Goal: Task Accomplishment & Management: Use online tool/utility

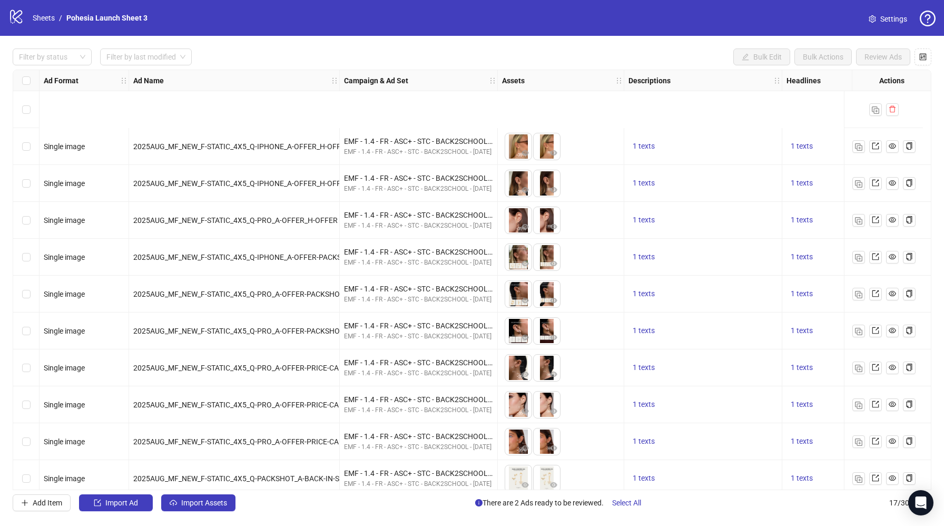
scroll to position [233, 0]
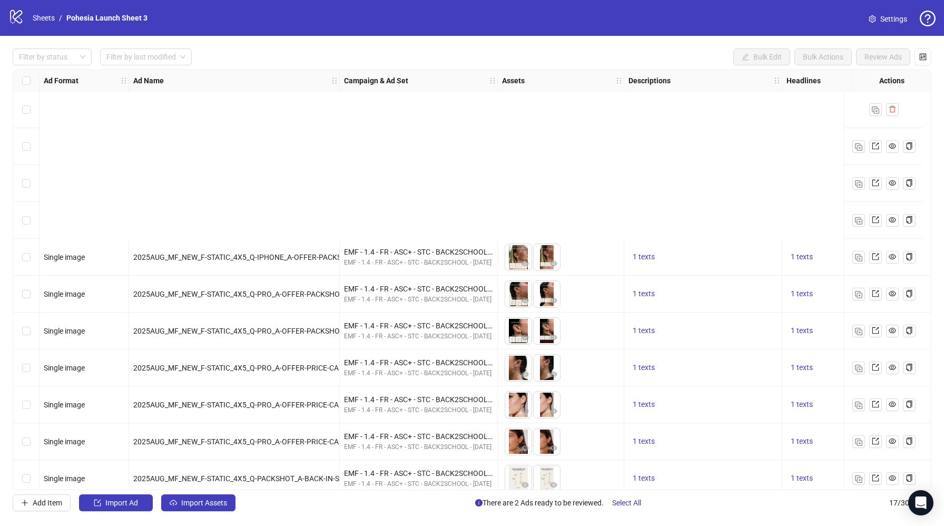
scroll to position [233, 0]
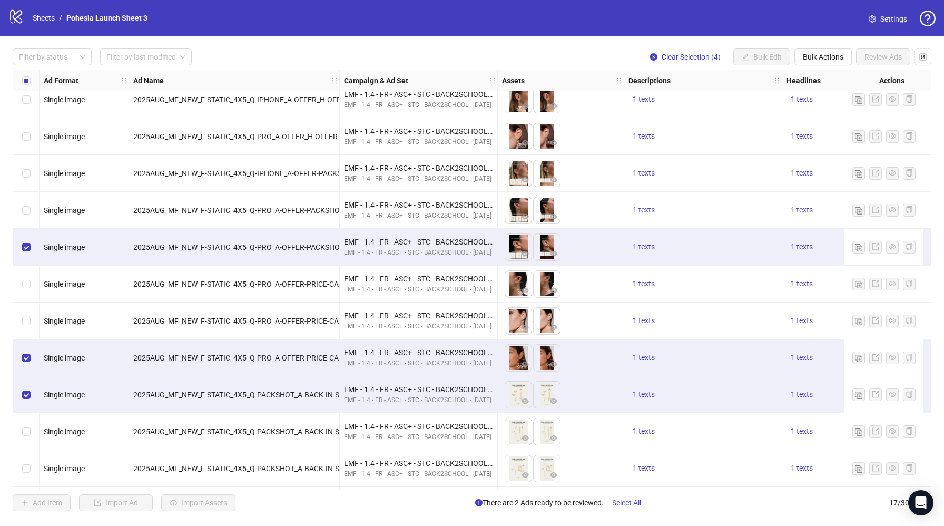
scroll to position [146, 0]
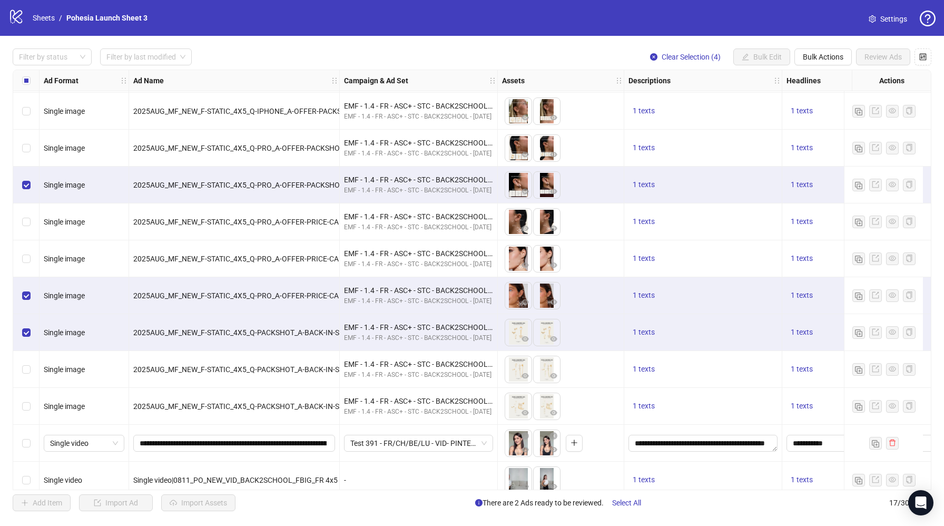
click at [30, 260] on div "Select row 9" at bounding box center [26, 258] width 26 height 37
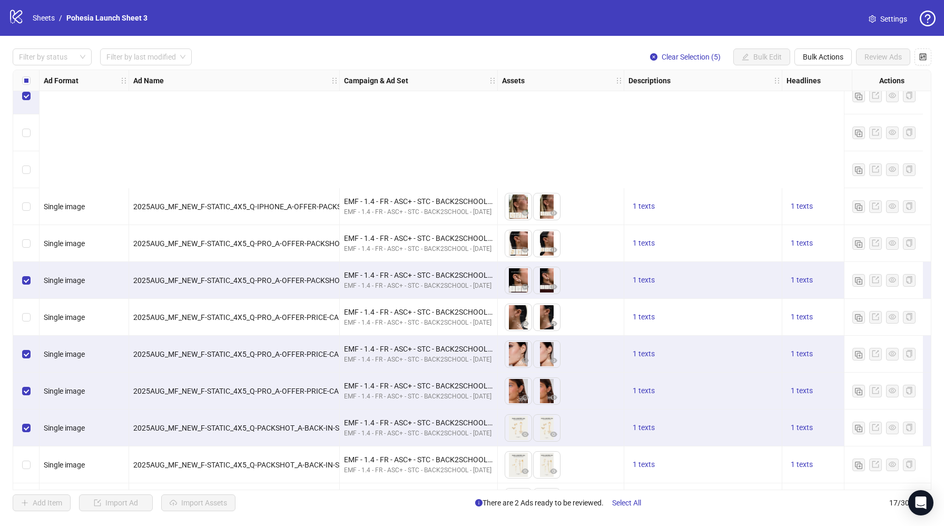
scroll to position [233, 0]
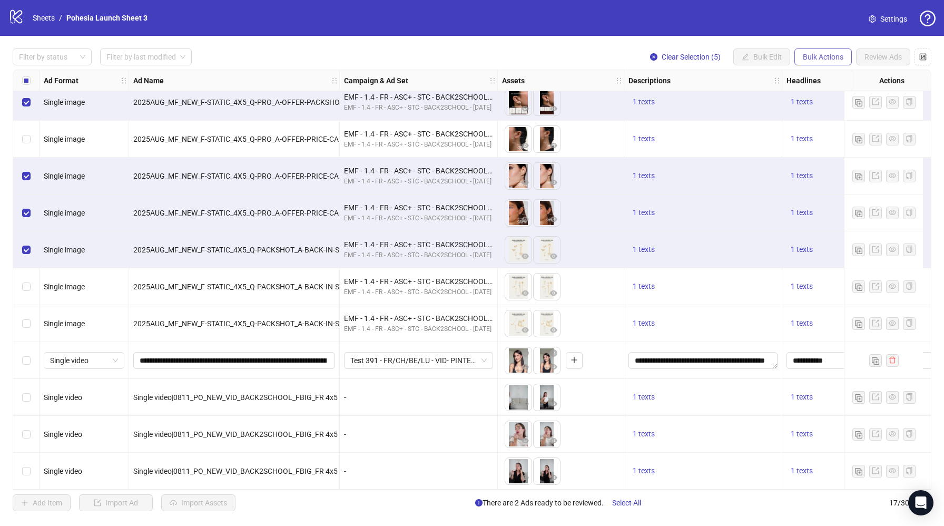
click at [832, 53] on span "Bulk Actions" at bounding box center [823, 57] width 41 height 8
click at [852, 113] on span "Duplicate with assets" at bounding box center [838, 112] width 72 height 12
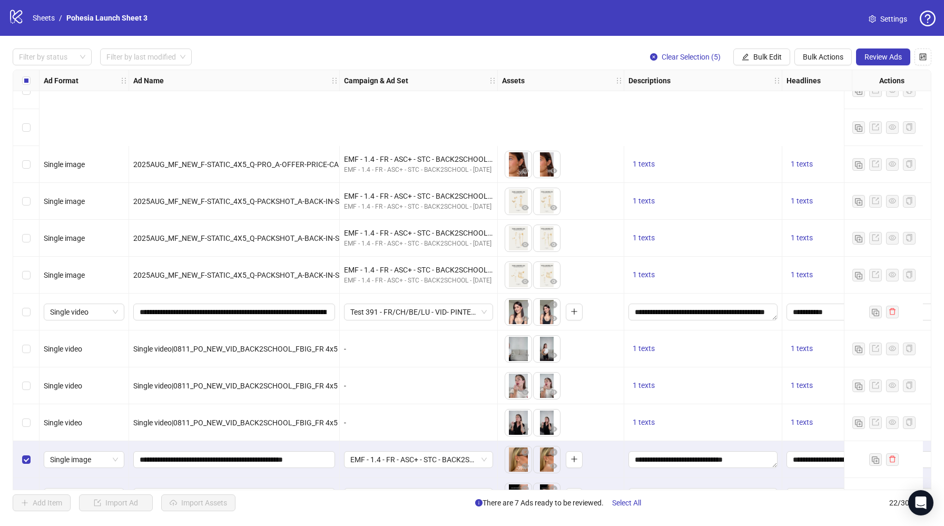
scroll to position [417, 0]
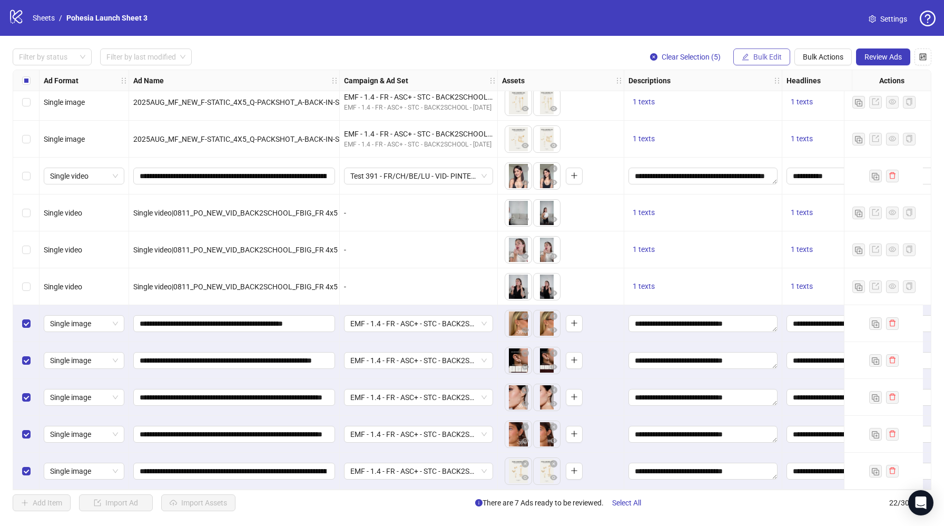
click at [770, 61] on span "Bulk Edit" at bounding box center [767, 57] width 28 height 8
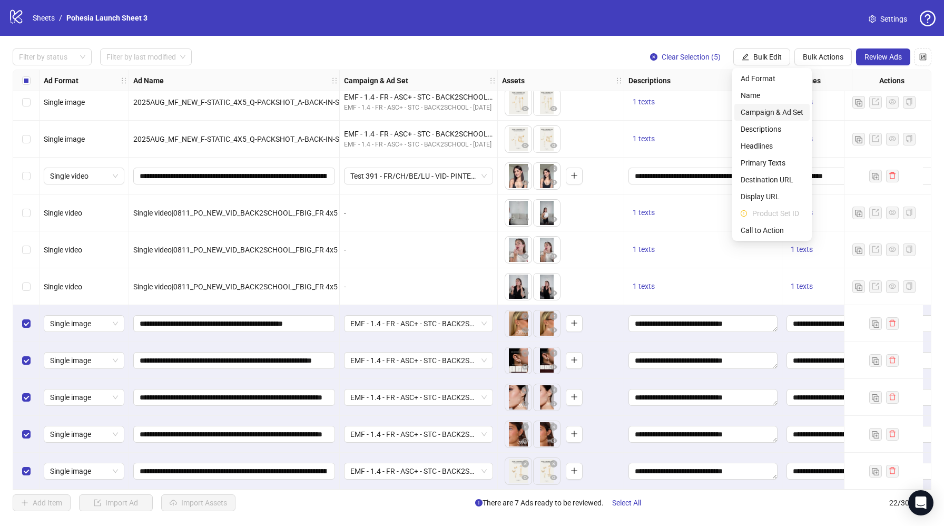
click at [789, 114] on span "Campaign & Ad Set" at bounding box center [772, 112] width 63 height 12
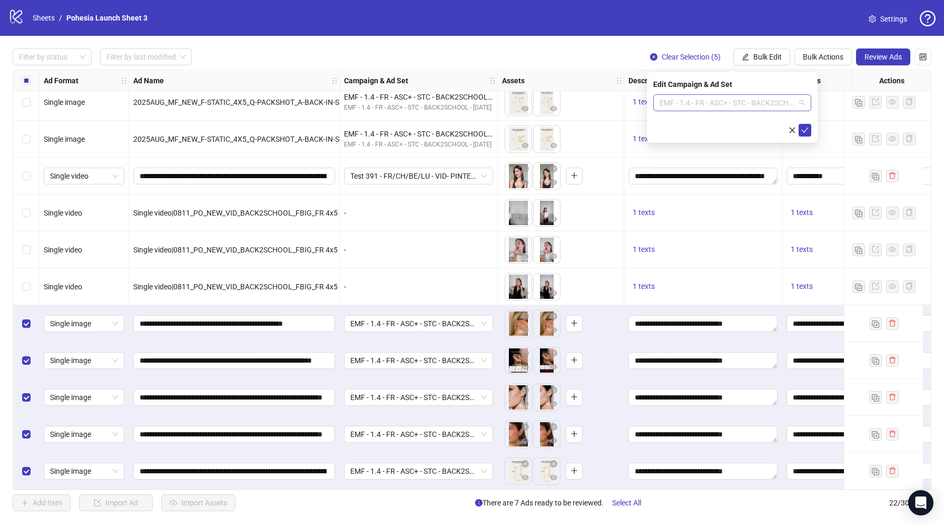
click at [741, 100] on span "EMF - 1.4 - FR - ASC+ - STC - BACK2SCHOOL - [DATE] Ad set" at bounding box center [732, 103] width 145 height 16
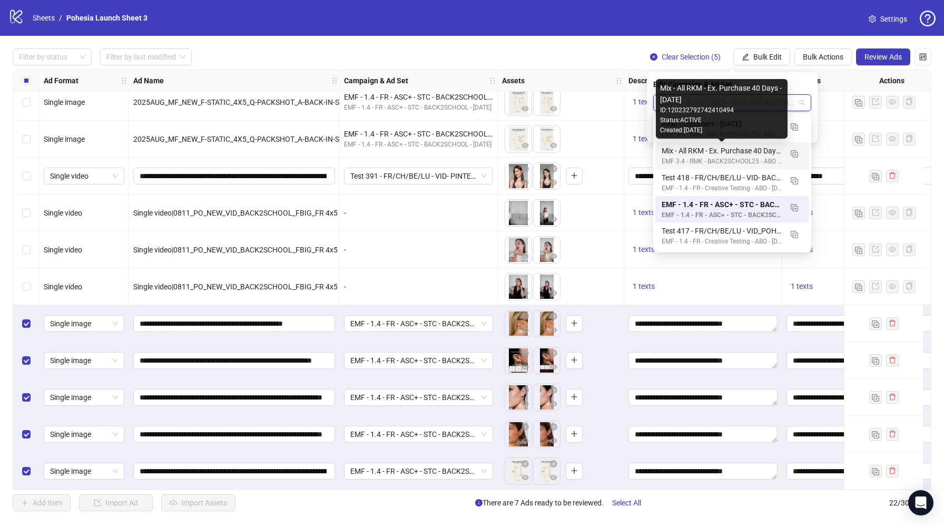
click at [755, 150] on div "Mix - All RKM - Ex. Purchase 40 Days - [DATE]" at bounding box center [722, 151] width 120 height 12
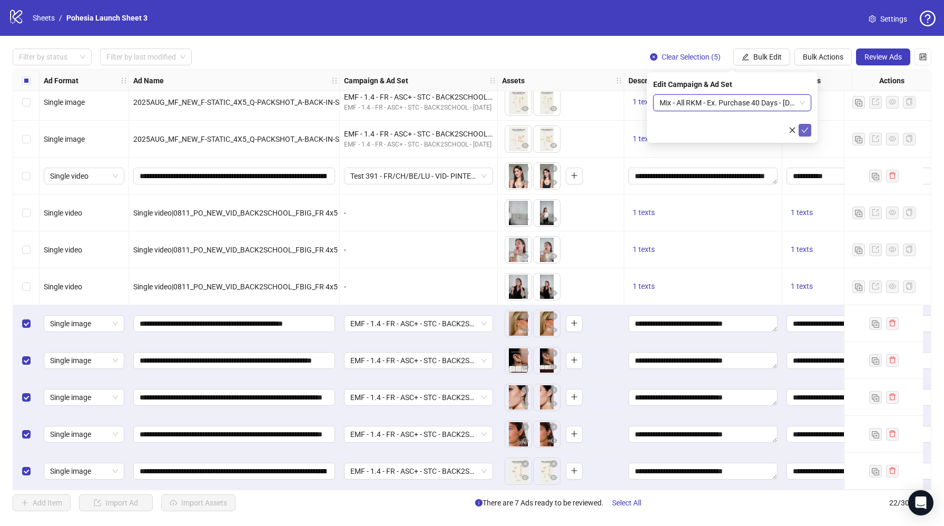
click at [805, 131] on icon "check" at bounding box center [804, 129] width 7 height 7
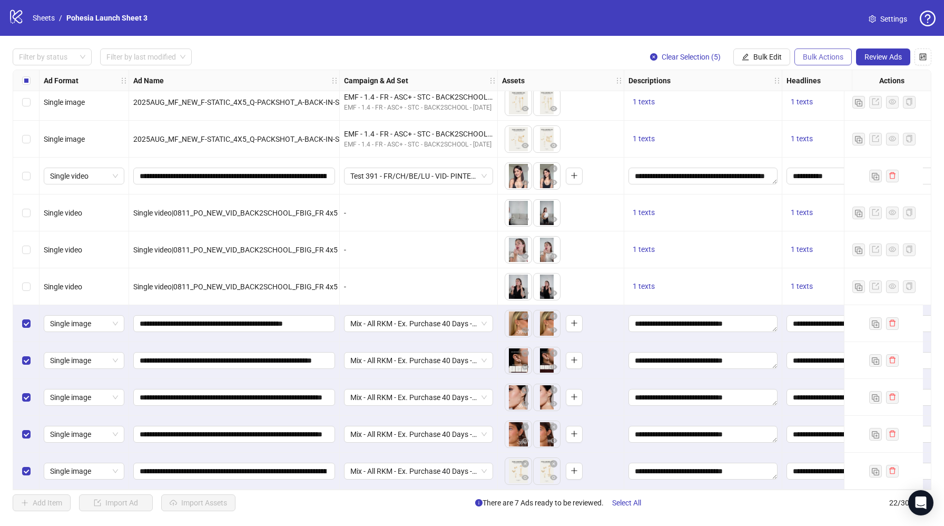
click at [825, 64] on button "Bulk Actions" at bounding box center [822, 56] width 57 height 17
click at [829, 112] on span "Duplicate with assets" at bounding box center [838, 112] width 72 height 12
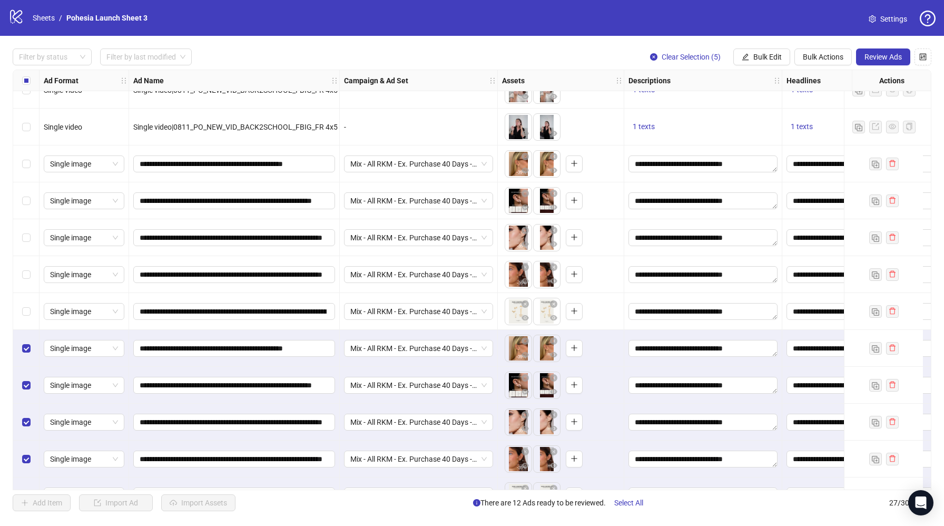
scroll to position [602, 0]
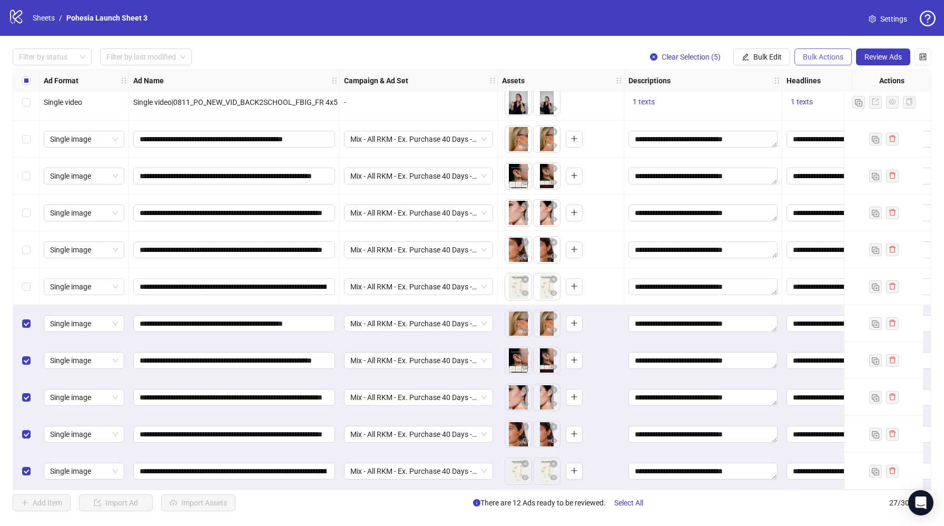
click at [813, 58] on span "Bulk Actions" at bounding box center [823, 57] width 41 height 8
click at [773, 57] on span "Bulk Edit" at bounding box center [767, 57] width 28 height 8
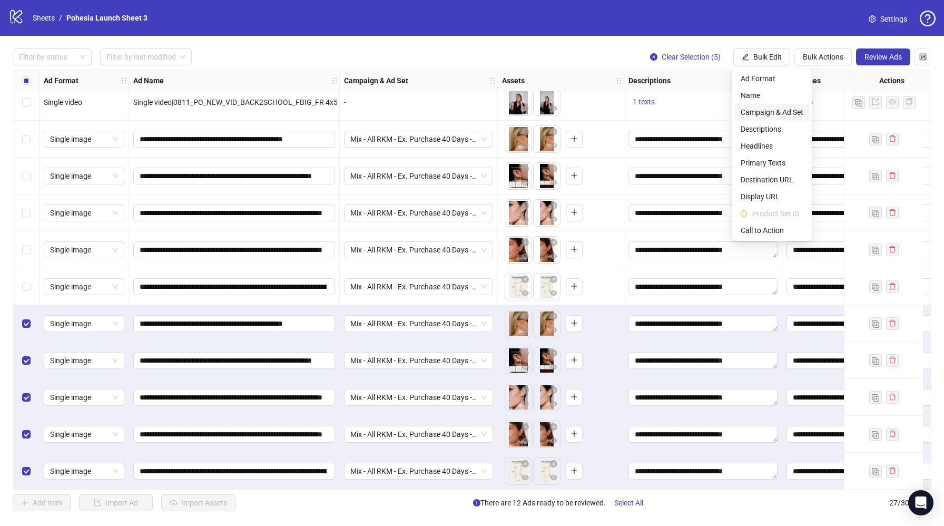
click at [781, 109] on span "Campaign & Ad Set" at bounding box center [772, 112] width 63 height 12
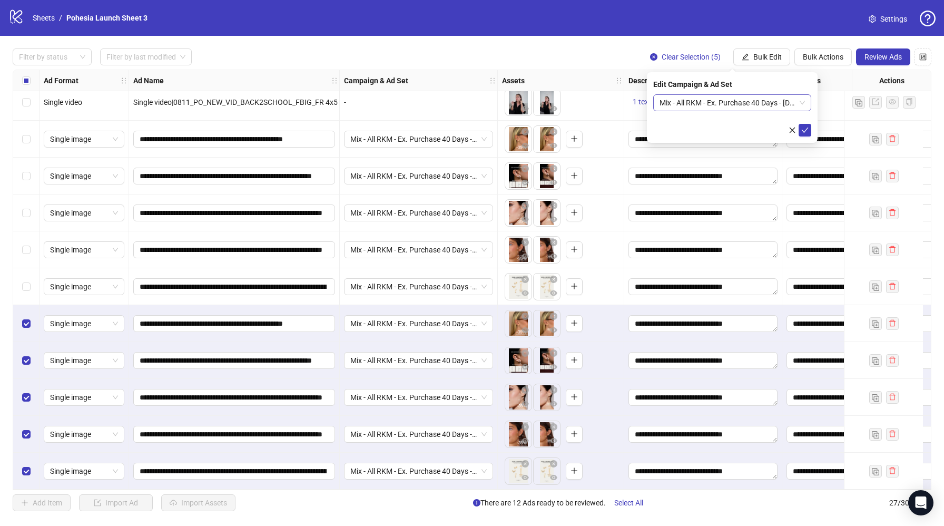
click at [767, 106] on span "Mix - All RKM - Ex. Purchase 40 Days - [DATE]" at bounding box center [732, 103] width 145 height 16
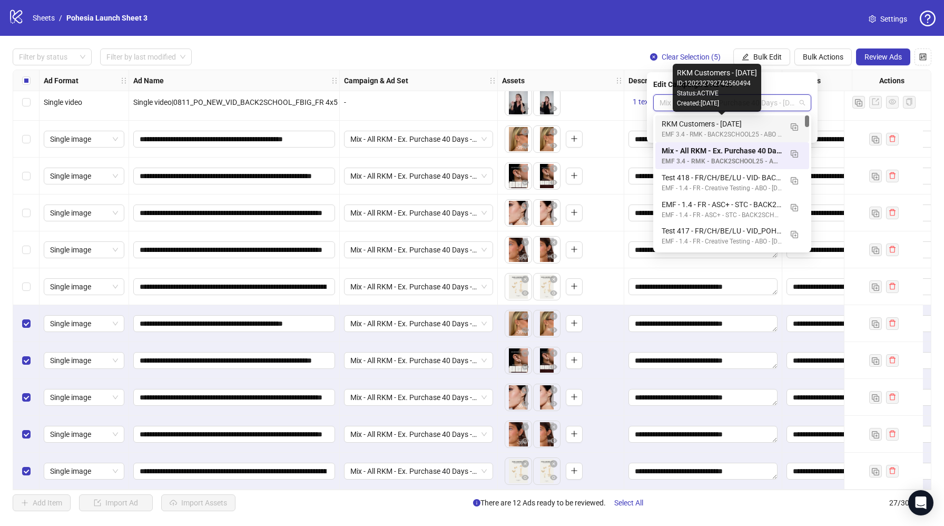
click at [739, 119] on div "RKM Customers - [DATE]" at bounding box center [722, 124] width 120 height 12
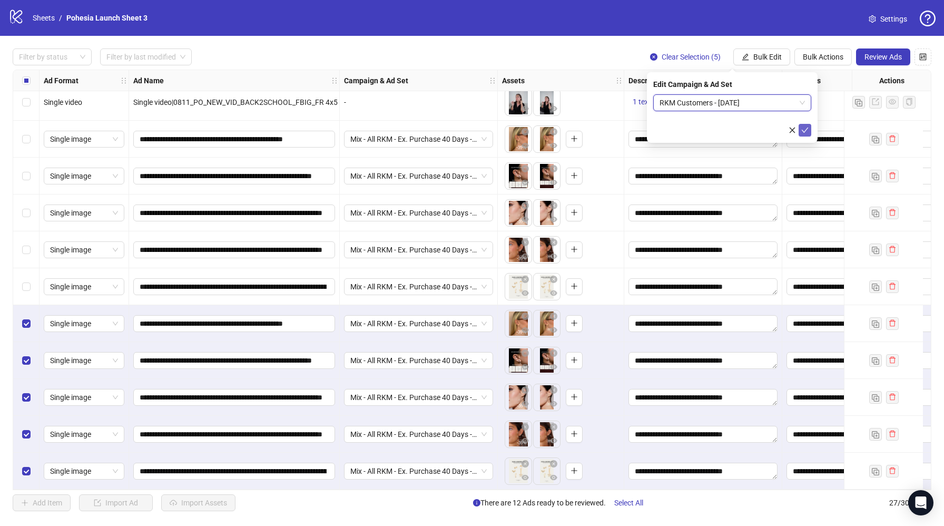
click at [807, 130] on icon "check" at bounding box center [804, 129] width 7 height 7
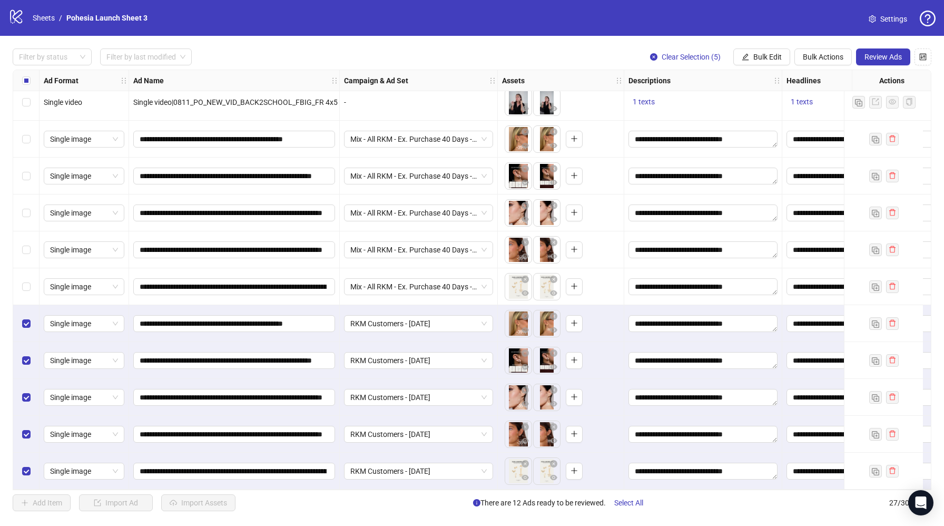
drag, startPoint x: 29, startPoint y: 139, endPoint x: 29, endPoint y: 146, distance: 7.4
click at [29, 139] on label "Select row 18" at bounding box center [26, 139] width 8 height 12
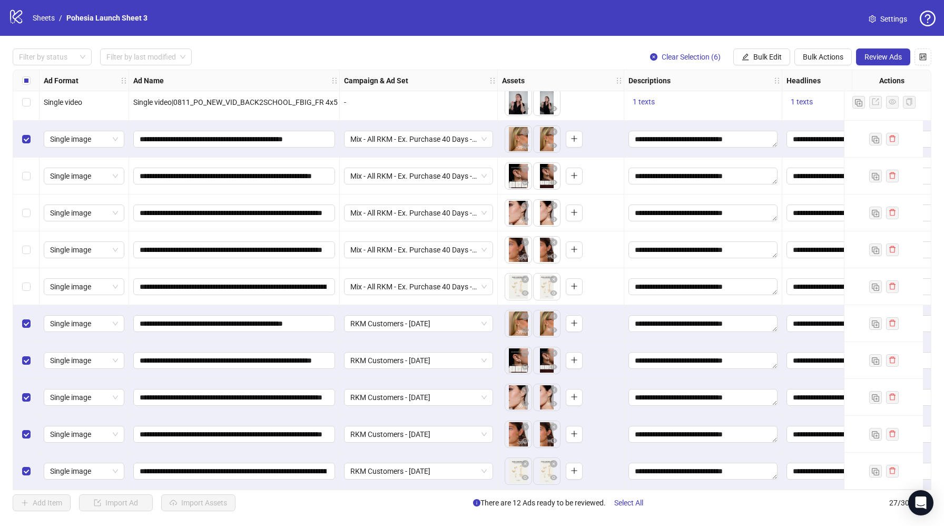
click at [30, 160] on div "Select row 19" at bounding box center [26, 176] width 26 height 37
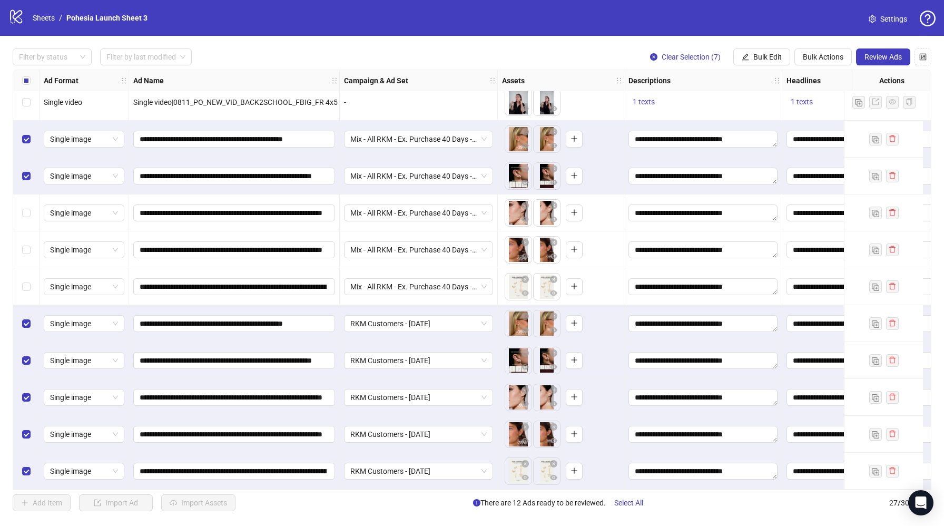
click at [27, 198] on div "Select row 20" at bounding box center [26, 212] width 26 height 37
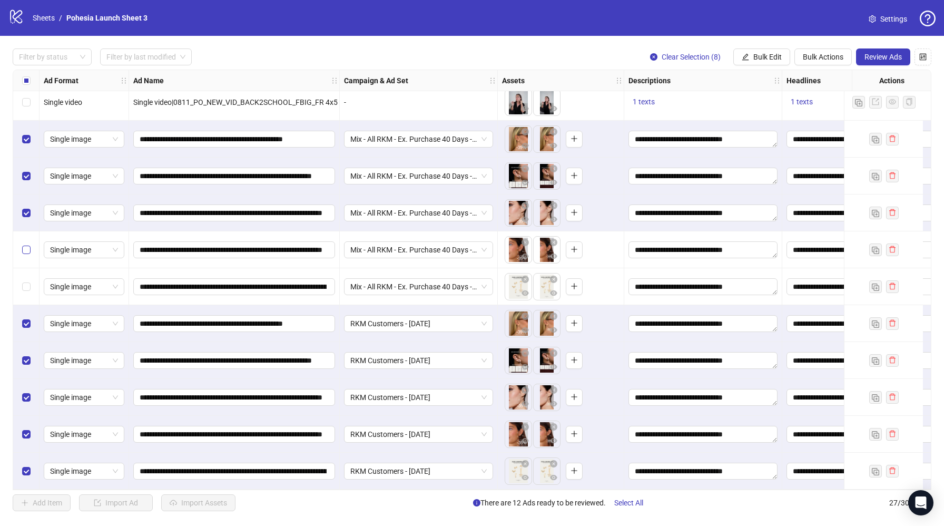
click at [27, 244] on label "Select row 21" at bounding box center [26, 250] width 8 height 12
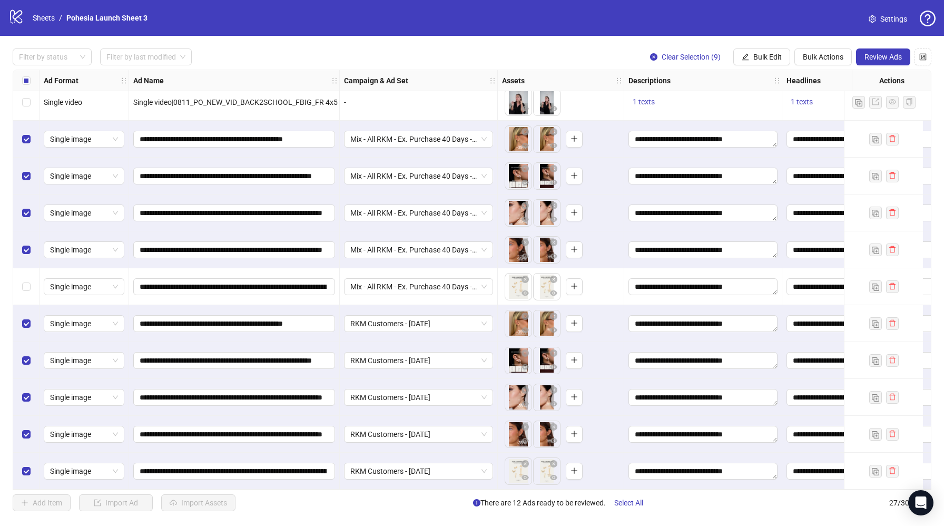
click at [29, 272] on div "Select row 22" at bounding box center [26, 286] width 26 height 37
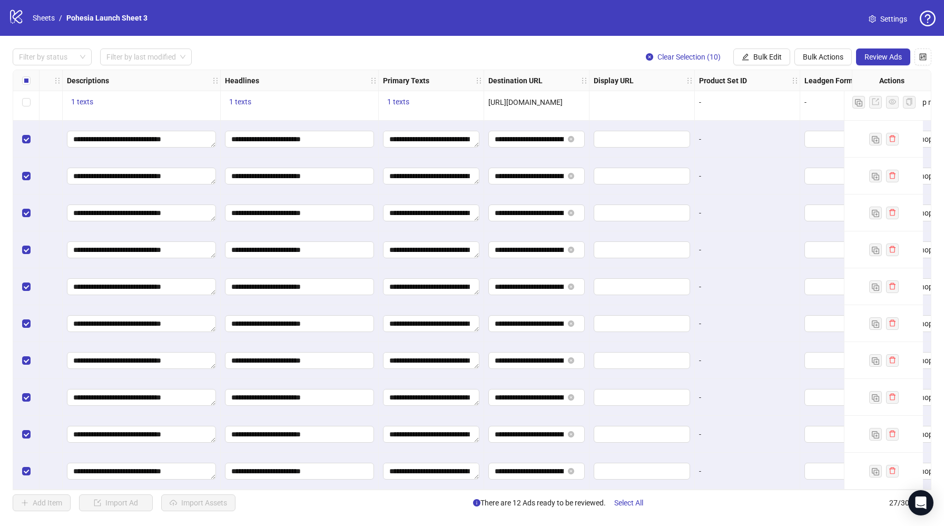
scroll to position [602, 813]
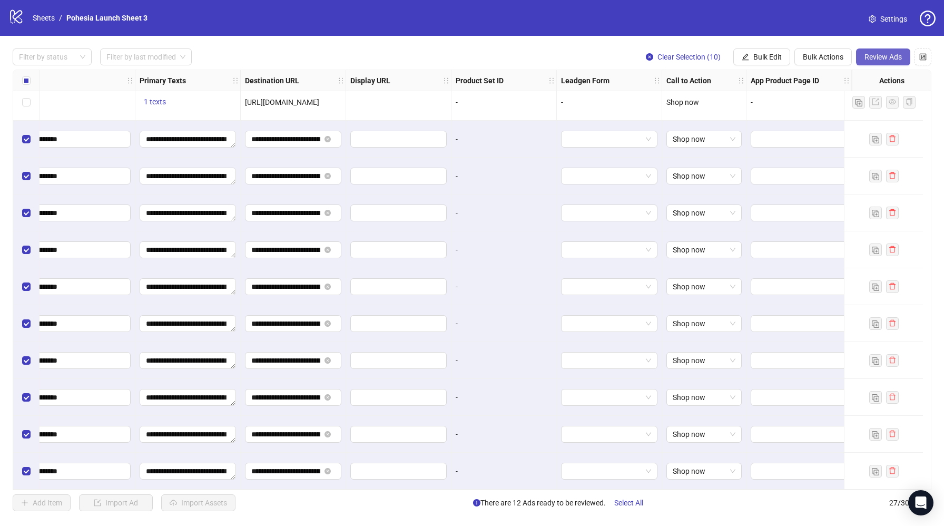
click at [880, 53] on span "Review Ads" at bounding box center [882, 57] width 37 height 8
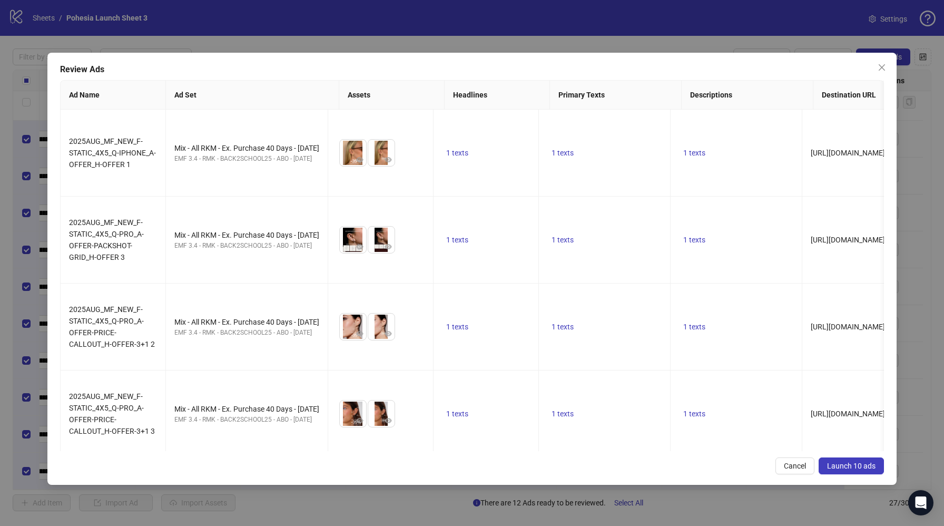
click at [853, 465] on span "Launch 10 ads" at bounding box center [851, 465] width 48 height 8
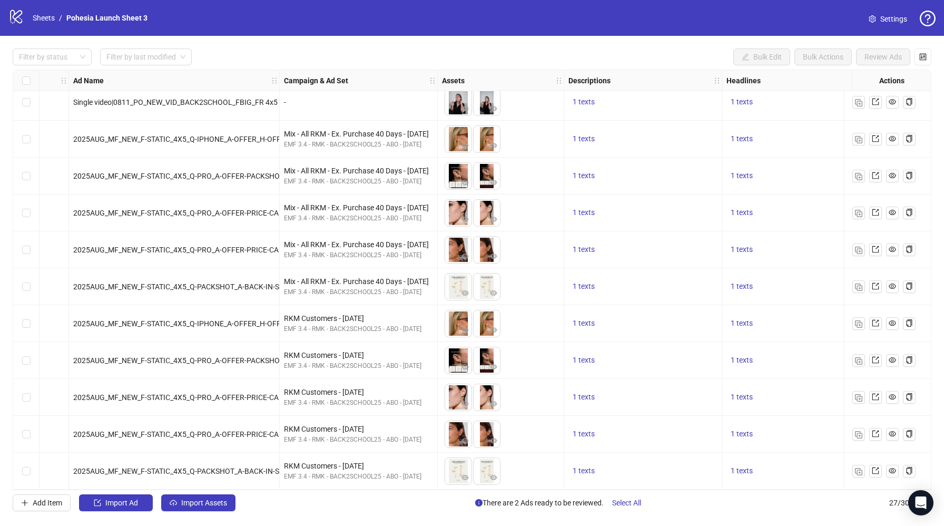
scroll to position [602, 0]
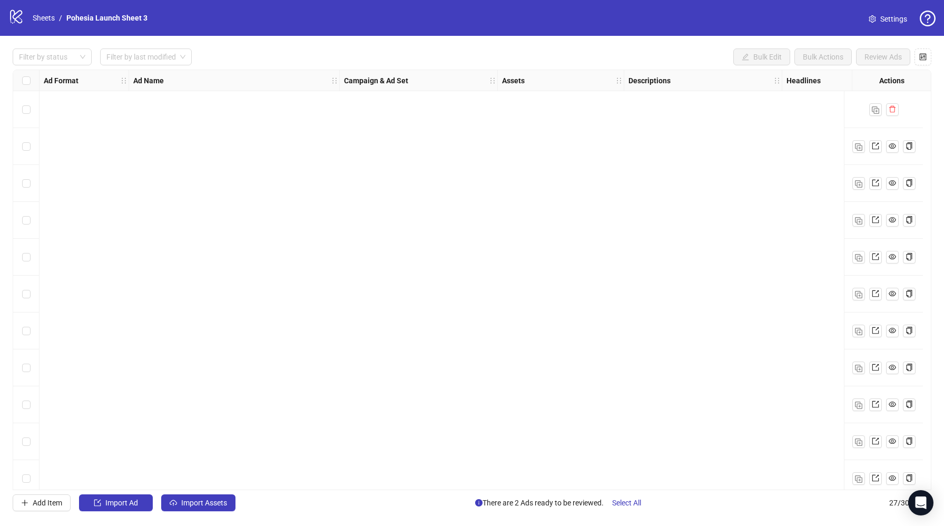
scroll to position [602, 0]
